Goal: Book appointment/travel/reservation

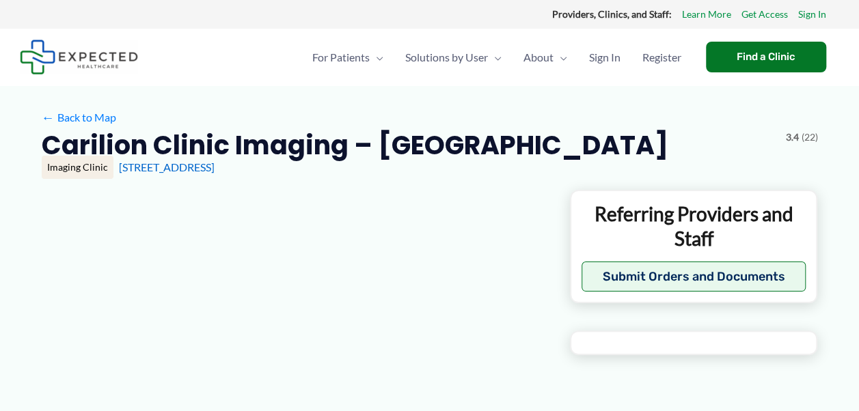
type input "**********"
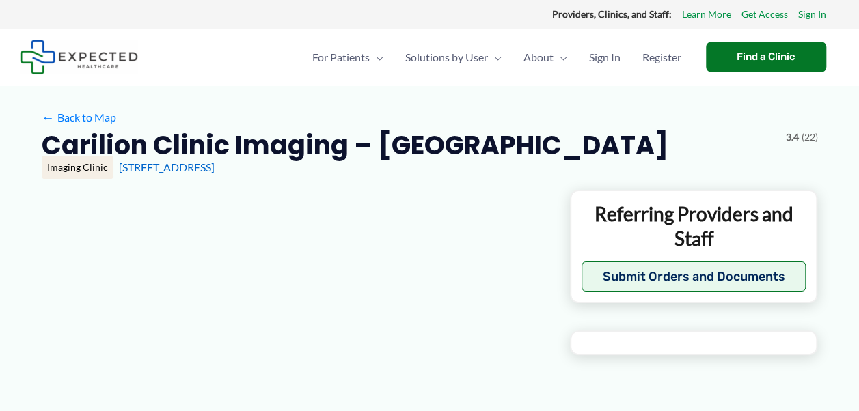
type input "**********"
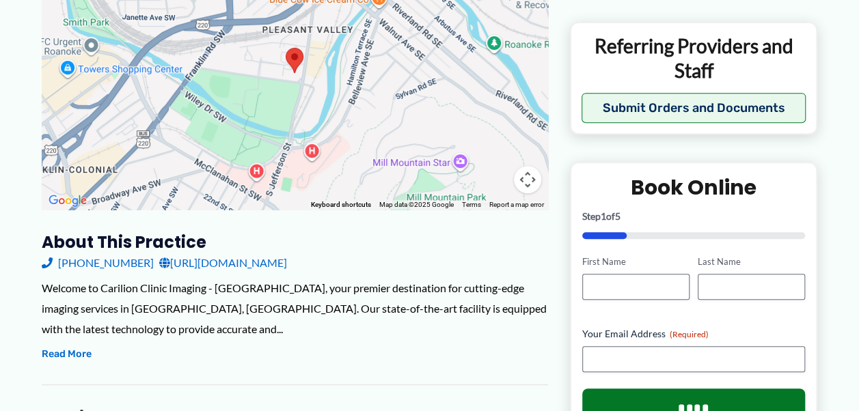
scroll to position [261, 0]
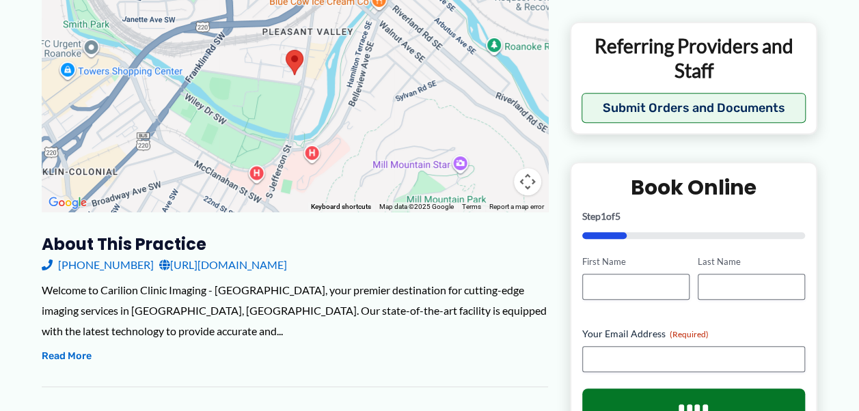
click at [254, 265] on link "[URL][DOMAIN_NAME]" at bounding box center [223, 265] width 128 height 20
